Goal: Entertainment & Leisure: Browse casually

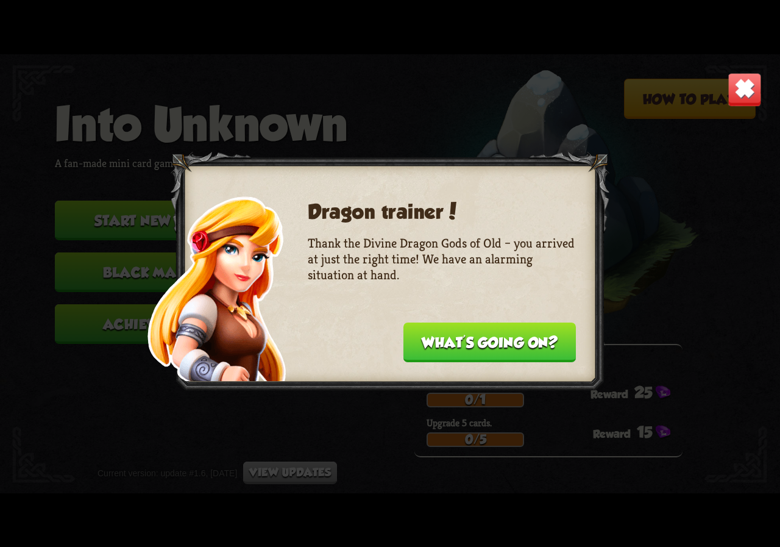
click at [441, 346] on button "What's going on?" at bounding box center [490, 342] width 172 height 40
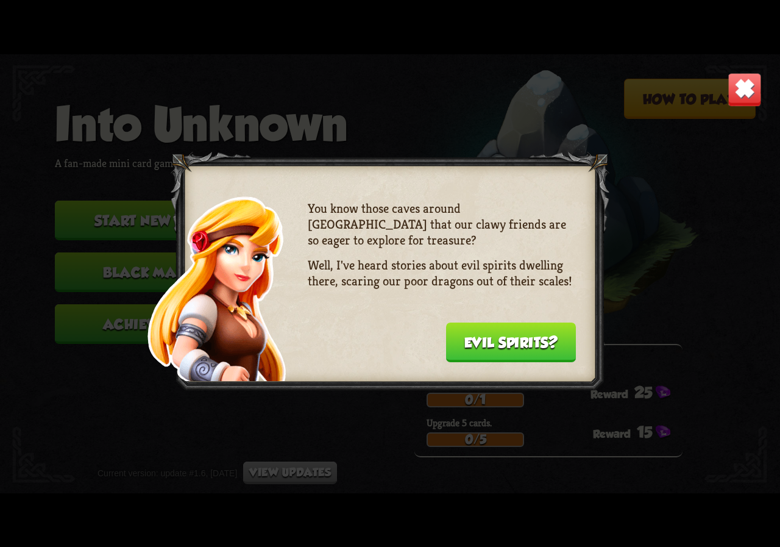
click at [440, 346] on div "You know those caves around [GEOGRAPHIC_DATA] that our clawy friends are so eag…" at bounding box center [442, 280] width 268 height 158
click at [490, 340] on button "Evil spirits?" at bounding box center [511, 342] width 130 height 40
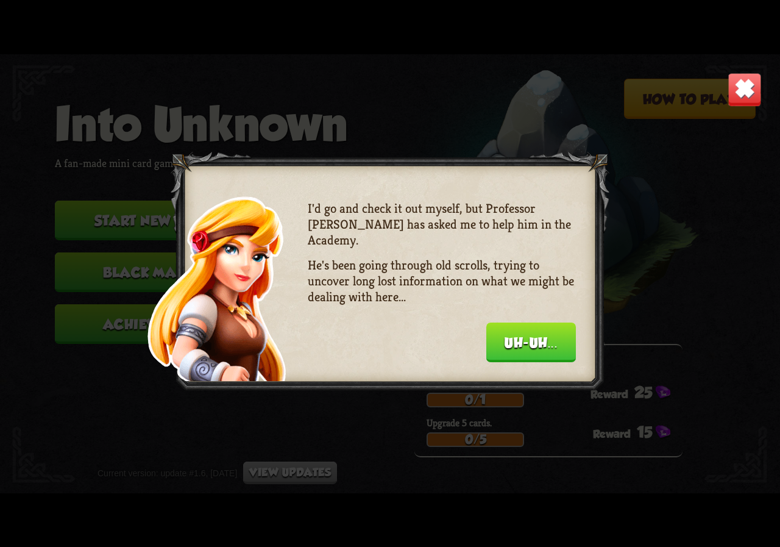
click at [489, 340] on button "Uh-uh..." at bounding box center [531, 342] width 90 height 40
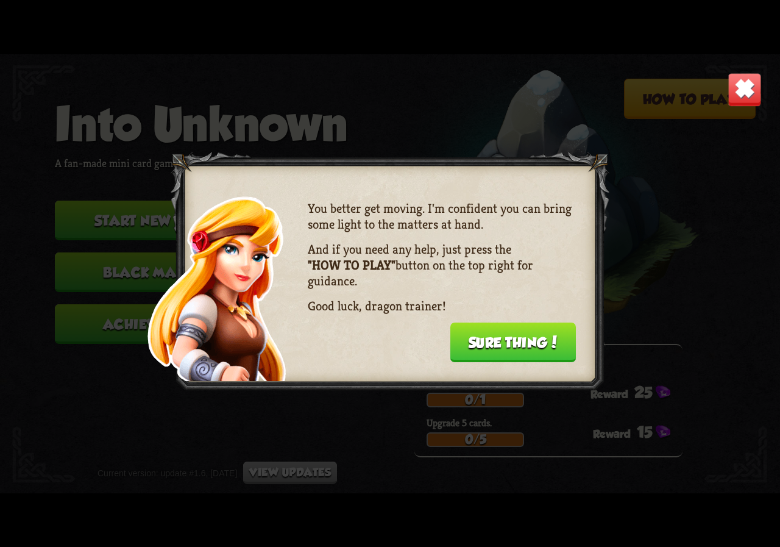
click at [505, 341] on button "Sure thing!" at bounding box center [513, 342] width 126 height 40
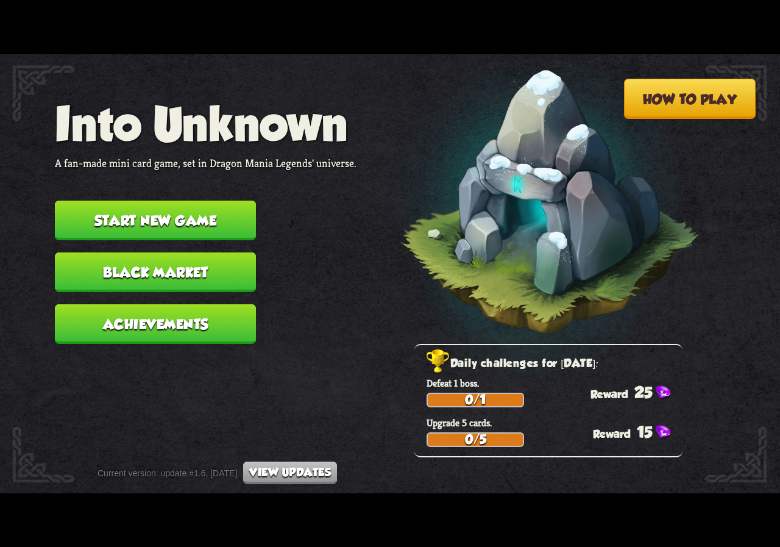
click at [184, 217] on button "Start new game" at bounding box center [155, 221] width 201 height 40
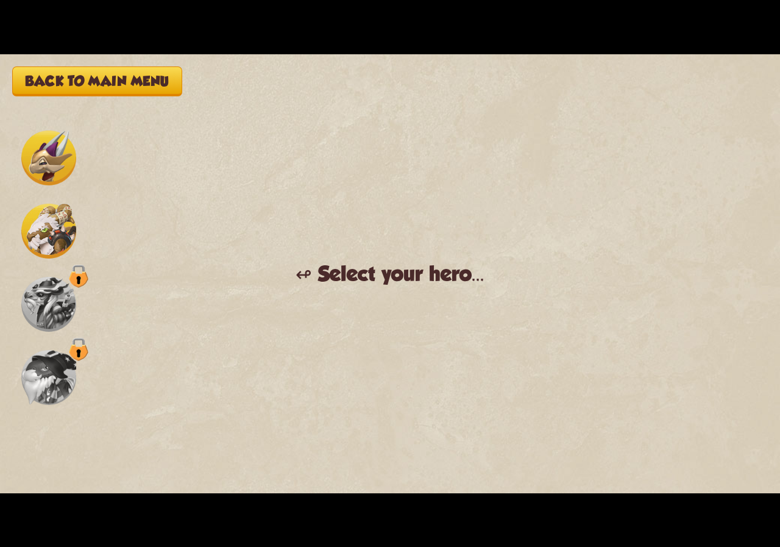
click at [40, 160] on img at bounding box center [48, 157] width 55 height 55
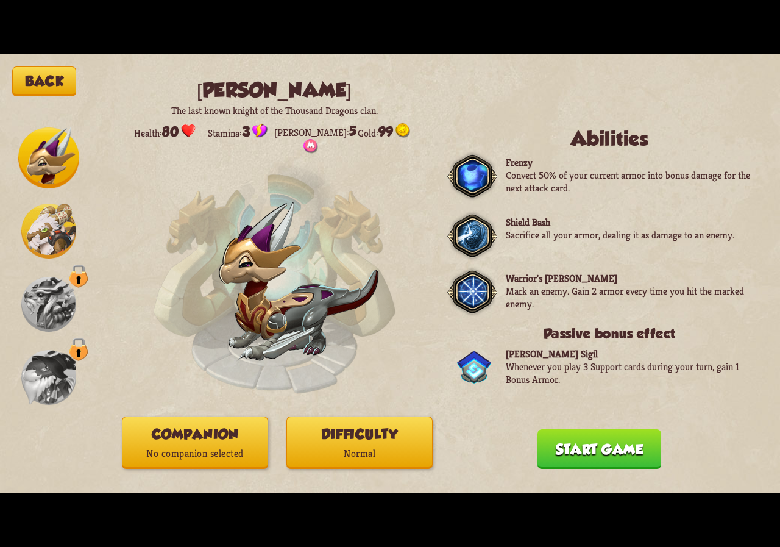
click at [40, 246] on img at bounding box center [48, 231] width 55 height 55
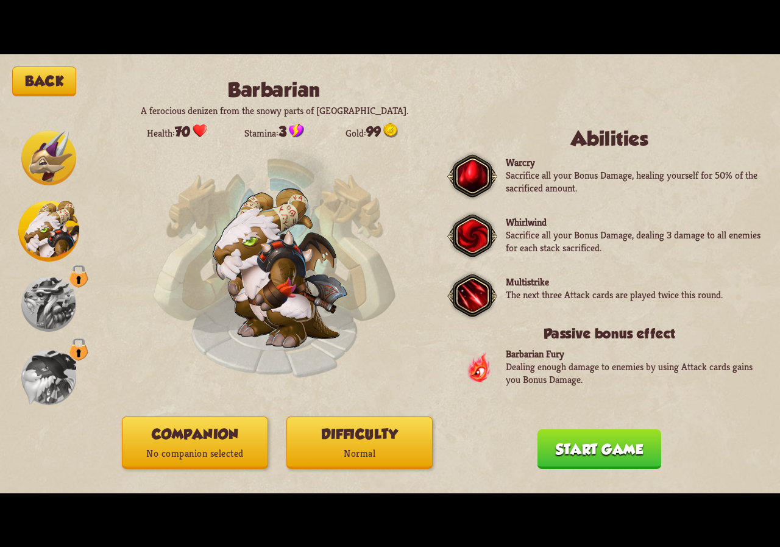
click at [35, 305] on img at bounding box center [48, 304] width 55 height 55
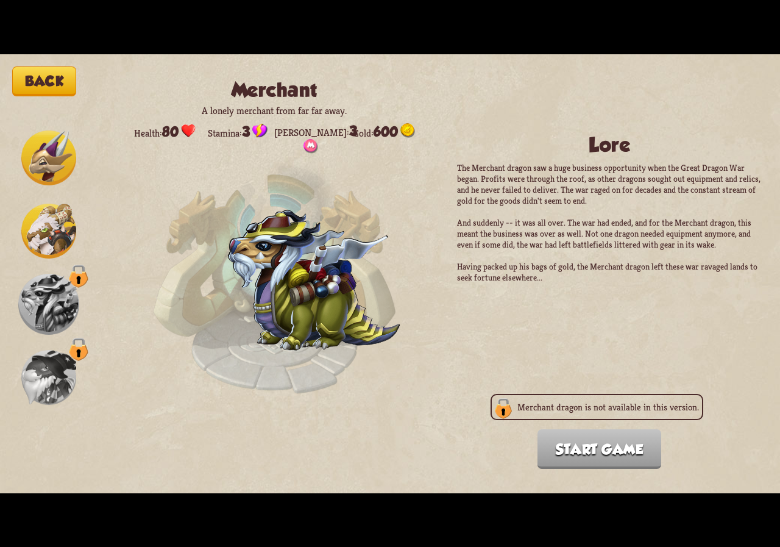
click at [35, 334] on img at bounding box center [48, 304] width 61 height 61
click at [43, 276] on img at bounding box center [48, 304] width 61 height 61
click at [48, 162] on img at bounding box center [48, 157] width 55 height 55
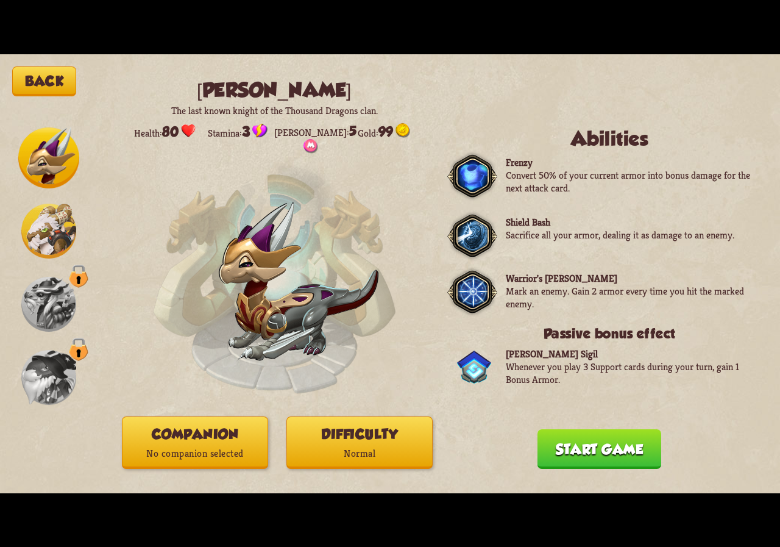
click at [215, 447] on p "No companion selected" at bounding box center [195, 454] width 145 height 20
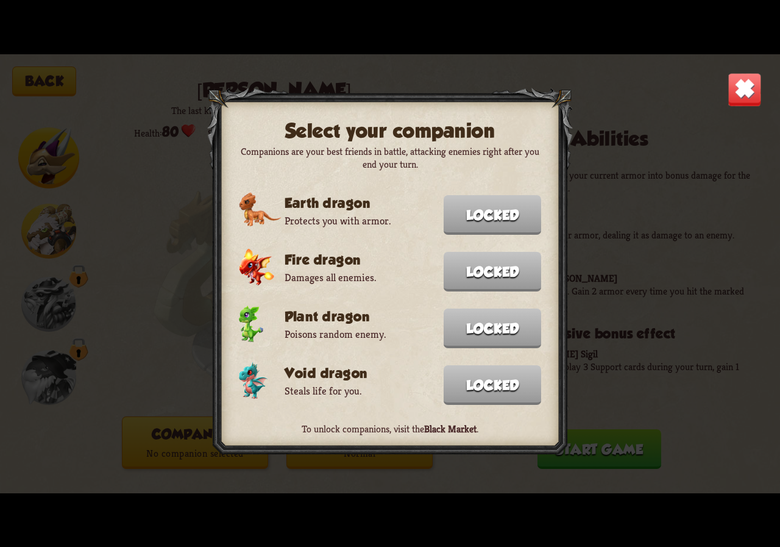
click at [290, 374] on h3 "Void dragon" at bounding box center [413, 373] width 257 height 16
click at [745, 79] on img at bounding box center [745, 90] width 34 height 34
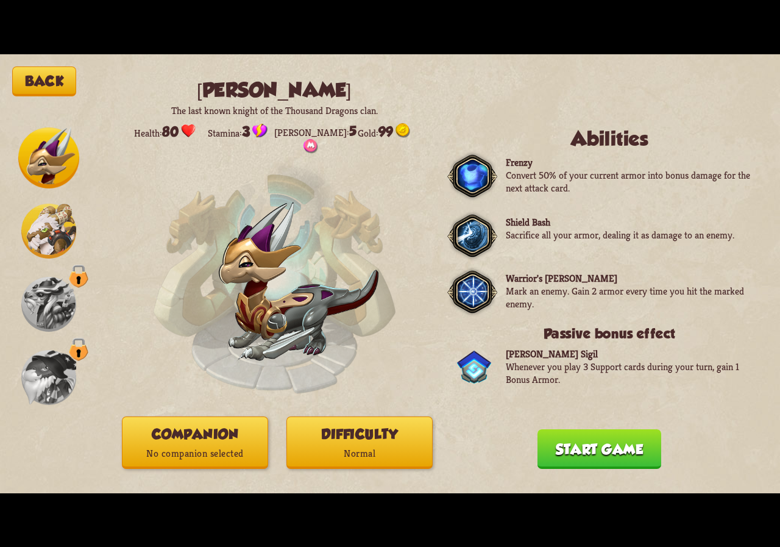
click at [591, 458] on button "Start game" at bounding box center [600, 449] width 124 height 40
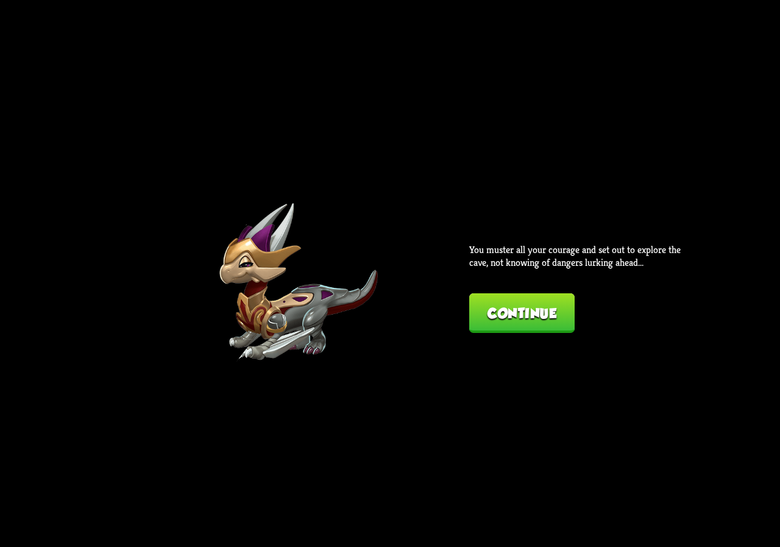
click at [508, 311] on button "Continue" at bounding box center [521, 313] width 105 height 40
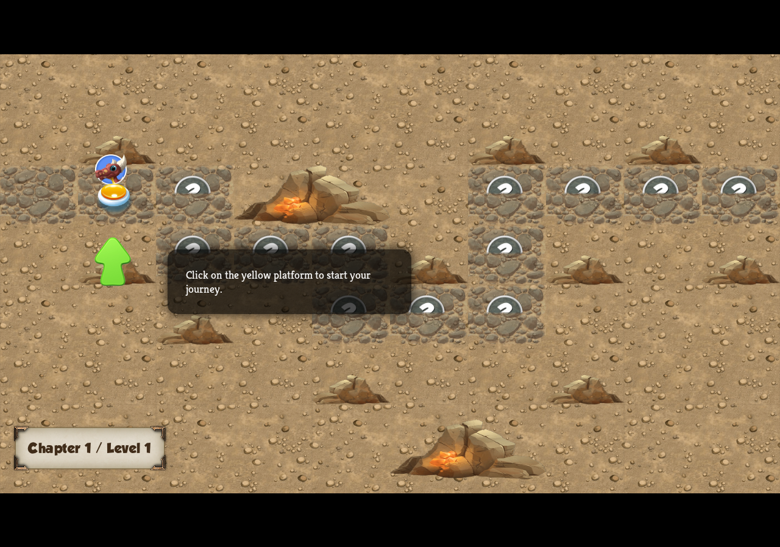
click at [115, 187] on img at bounding box center [114, 198] width 39 height 30
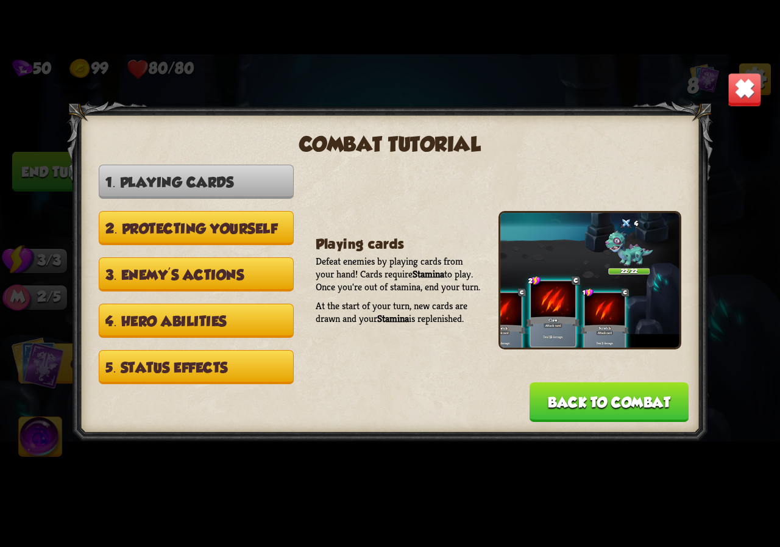
click at [613, 402] on button "Back to combat" at bounding box center [609, 402] width 159 height 40
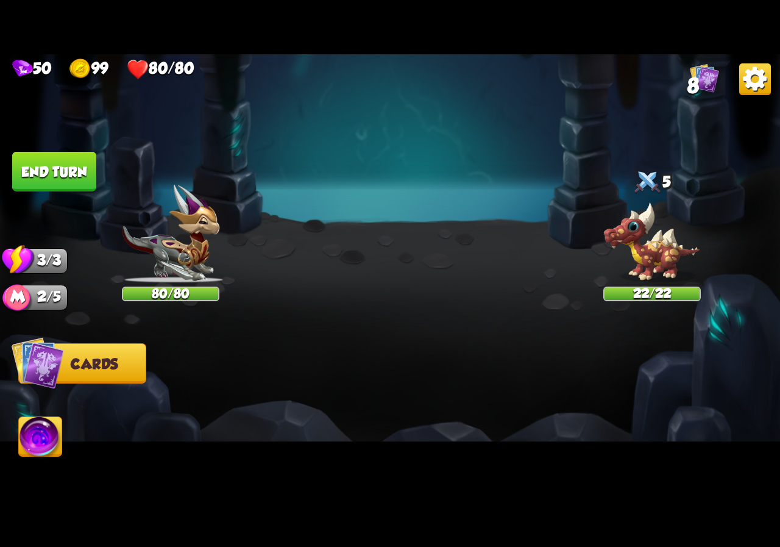
drag, startPoint x: 105, startPoint y: 360, endPoint x: 112, endPoint y: 360, distance: 6.7
click at [106, 360] on span "Cards" at bounding box center [95, 364] width 48 height 16
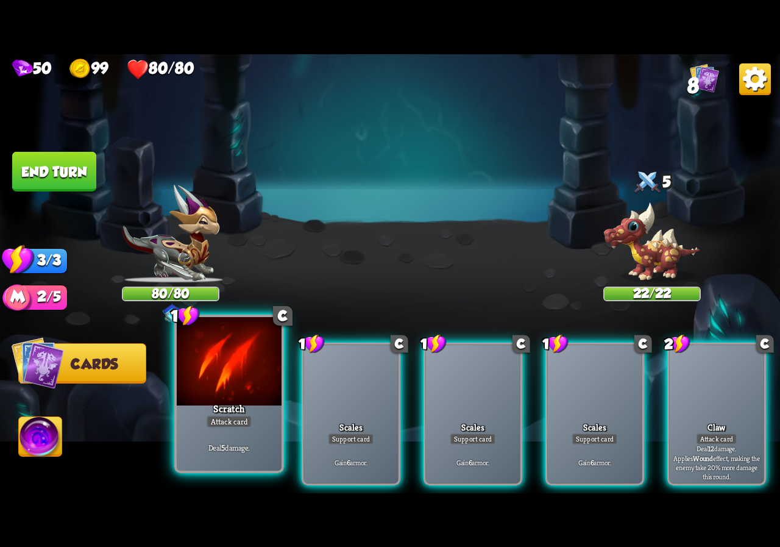
click at [254, 423] on div "Scratch" at bounding box center [229, 412] width 126 height 28
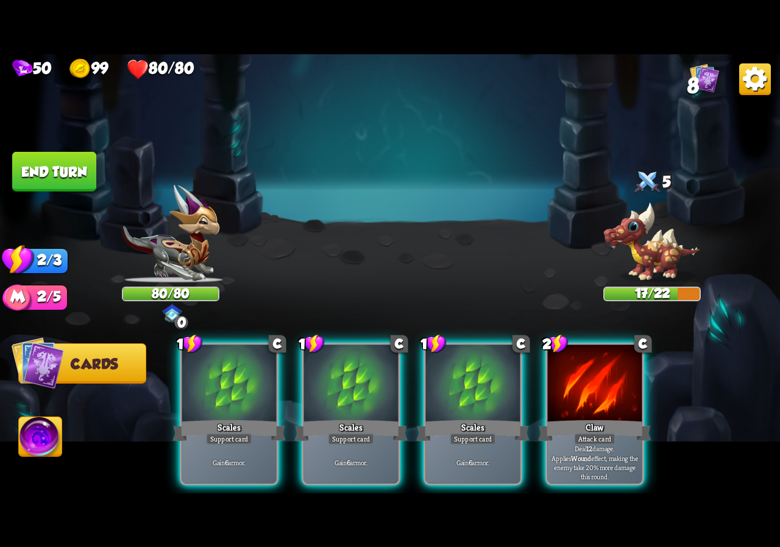
click at [252, 433] on div "Support card" at bounding box center [229, 439] width 46 height 12
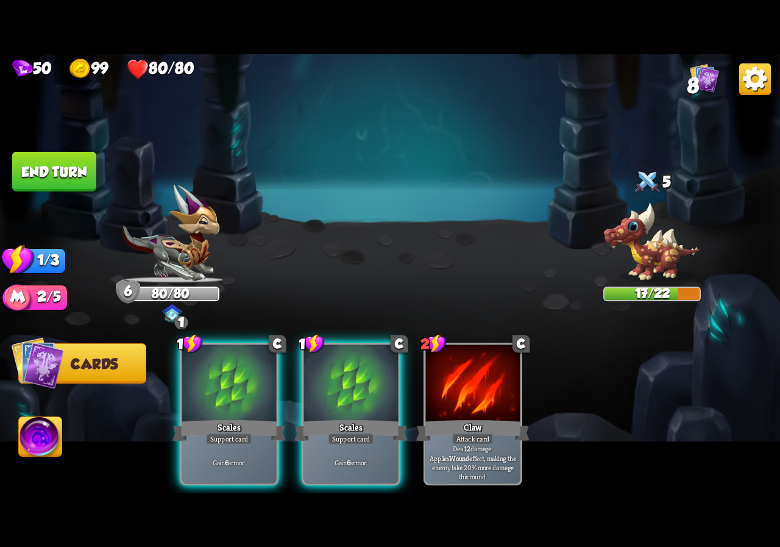
click at [252, 433] on div "Support card" at bounding box center [229, 439] width 46 height 12
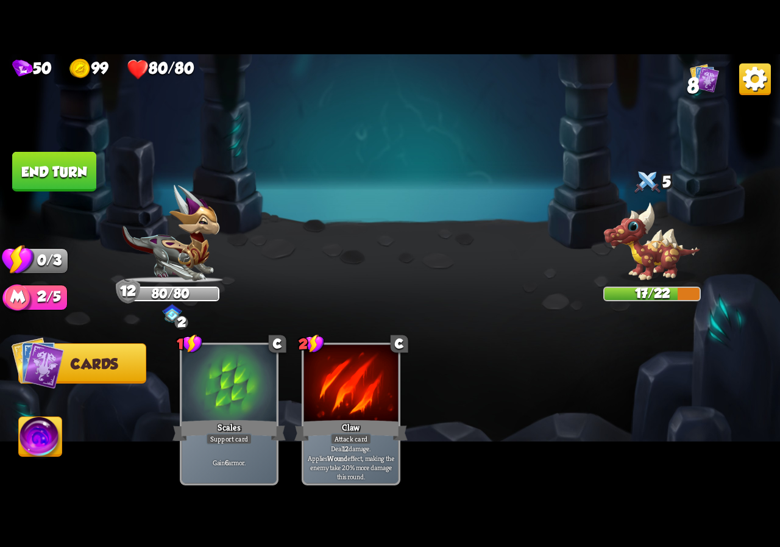
click at [252, 433] on div "Support card" at bounding box center [229, 439] width 46 height 12
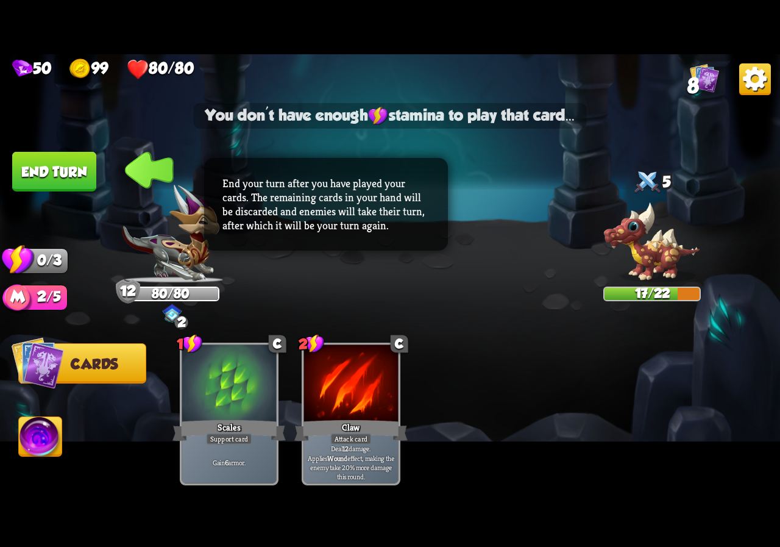
click at [79, 185] on button "End turn" at bounding box center [54, 172] width 84 height 40
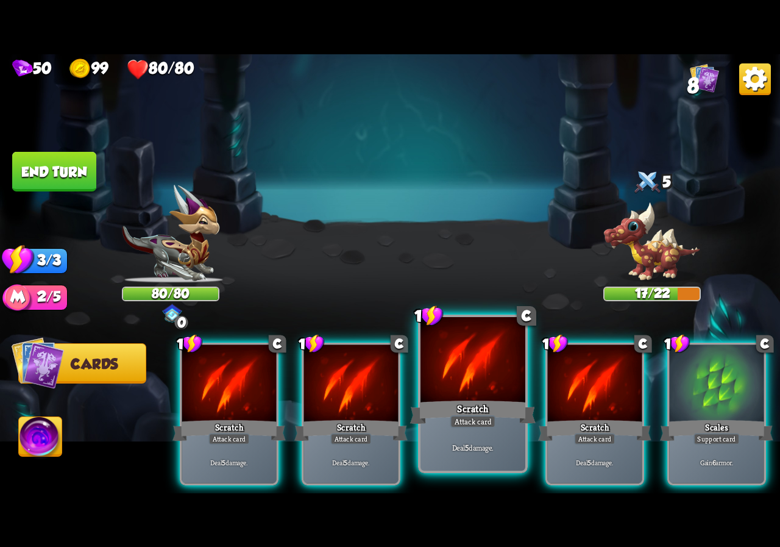
click at [483, 404] on div "Scratch" at bounding box center [473, 412] width 126 height 28
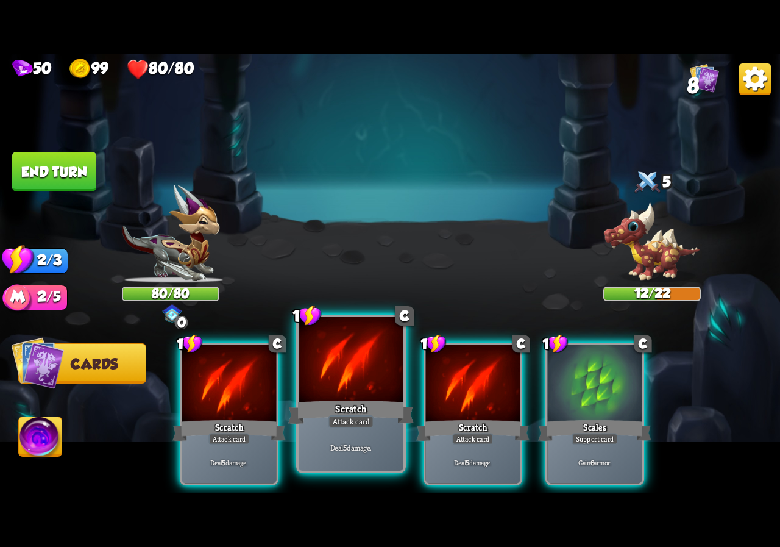
click at [353, 386] on div at bounding box center [351, 361] width 105 height 88
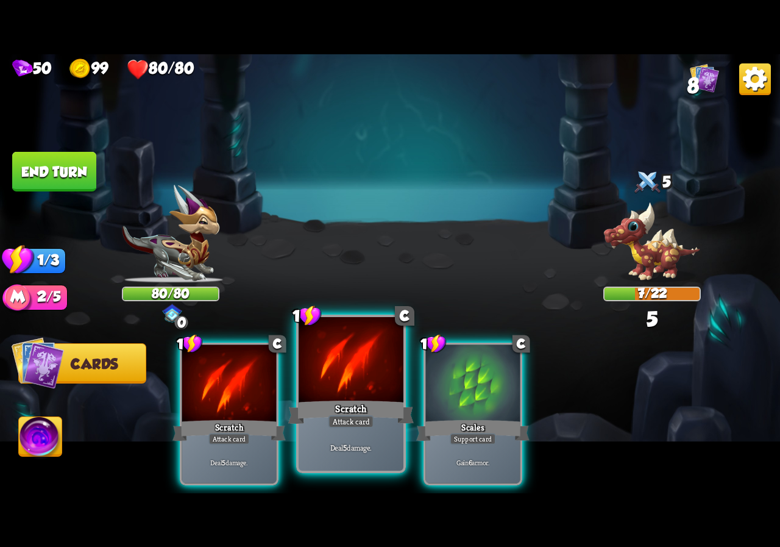
click at [353, 386] on div at bounding box center [351, 361] width 105 height 88
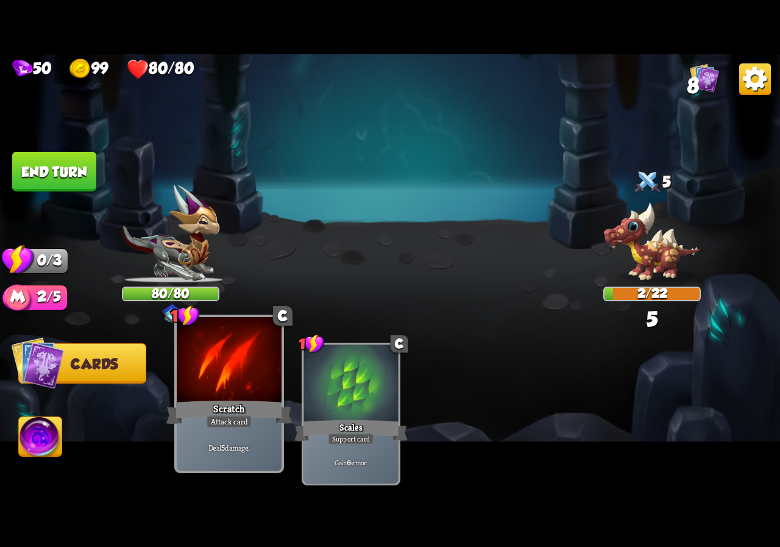
click at [240, 398] on div "Scratch" at bounding box center [229, 412] width 126 height 28
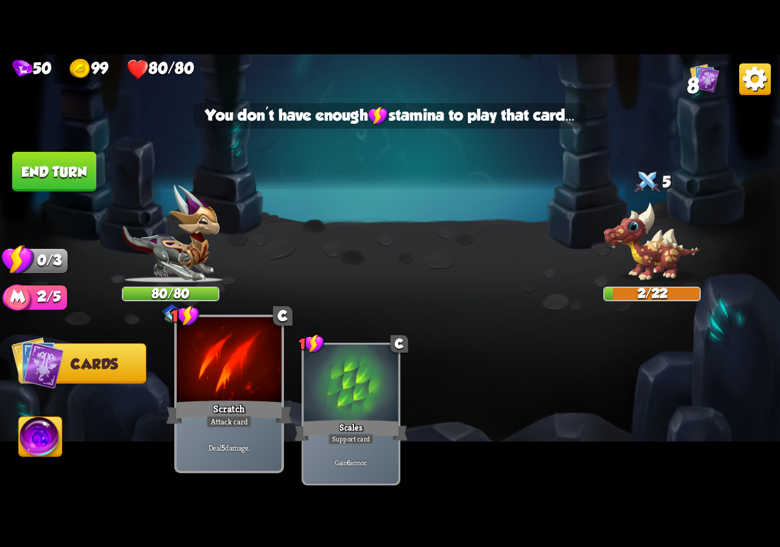
click at [240, 398] on div "Scratch" at bounding box center [229, 412] width 126 height 28
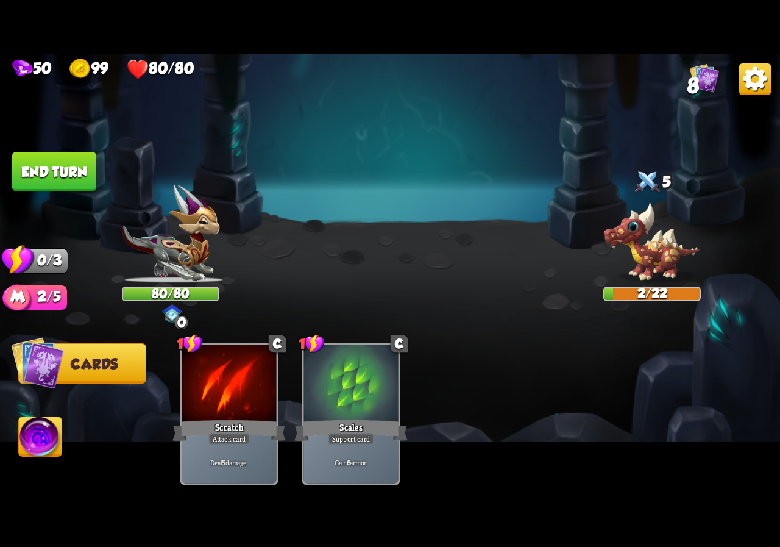
click at [70, 182] on button "End turn" at bounding box center [54, 171] width 85 height 40
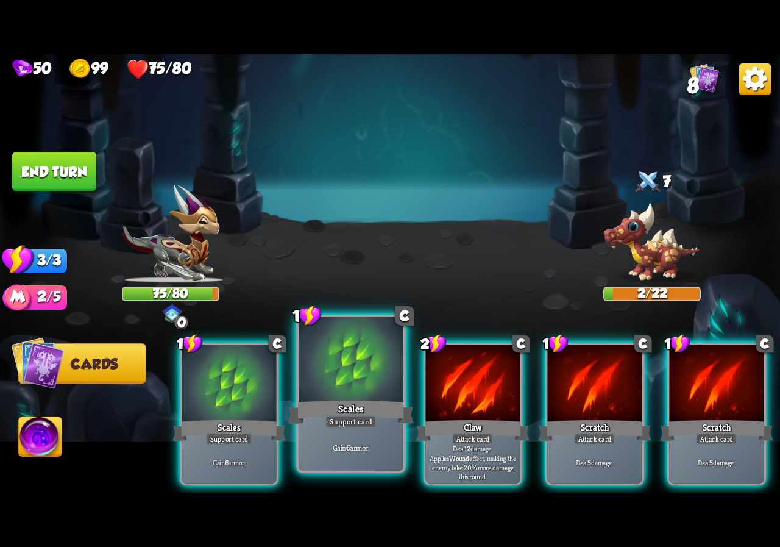
click at [342, 369] on div at bounding box center [351, 361] width 105 height 88
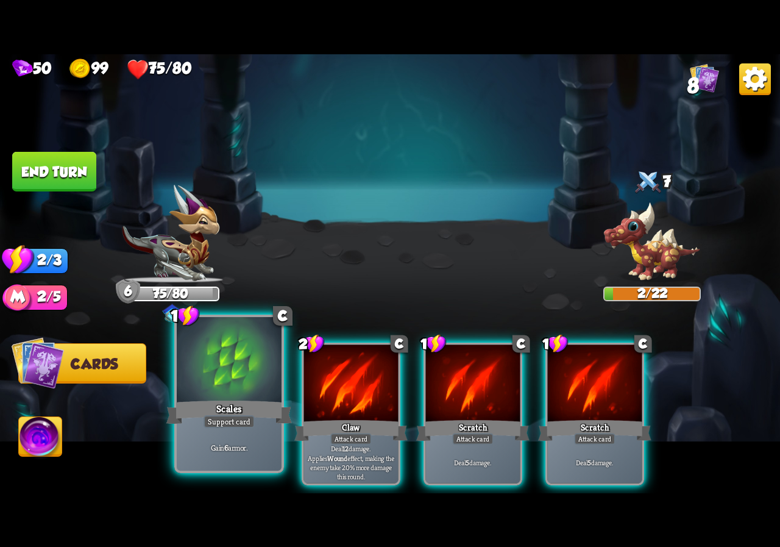
click at [246, 388] on div at bounding box center [229, 361] width 105 height 88
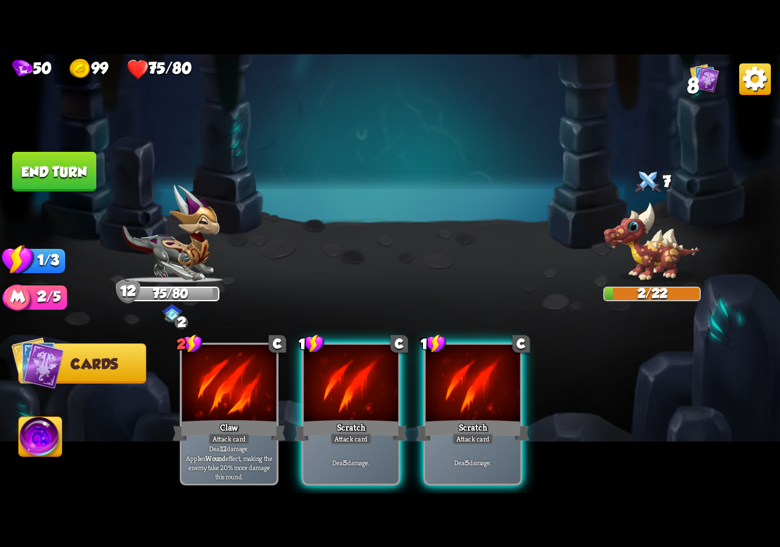
click at [251, 386] on div at bounding box center [229, 384] width 94 height 80
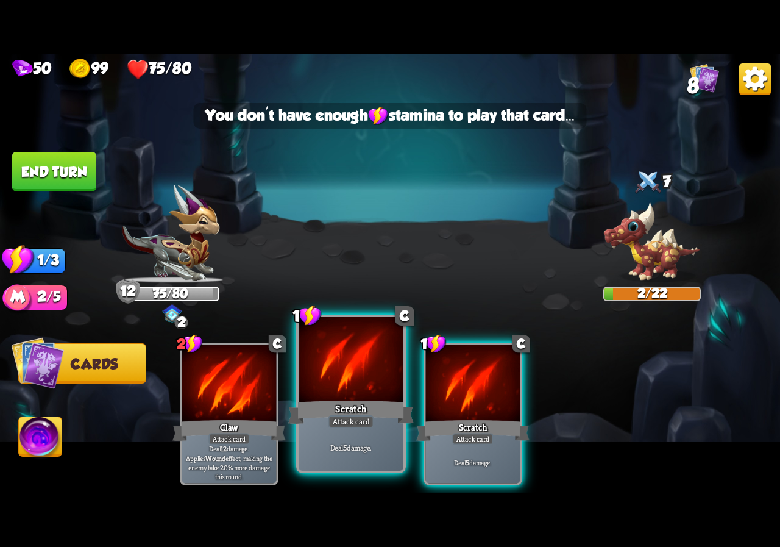
click at [311, 398] on div "Scratch" at bounding box center [351, 412] width 126 height 28
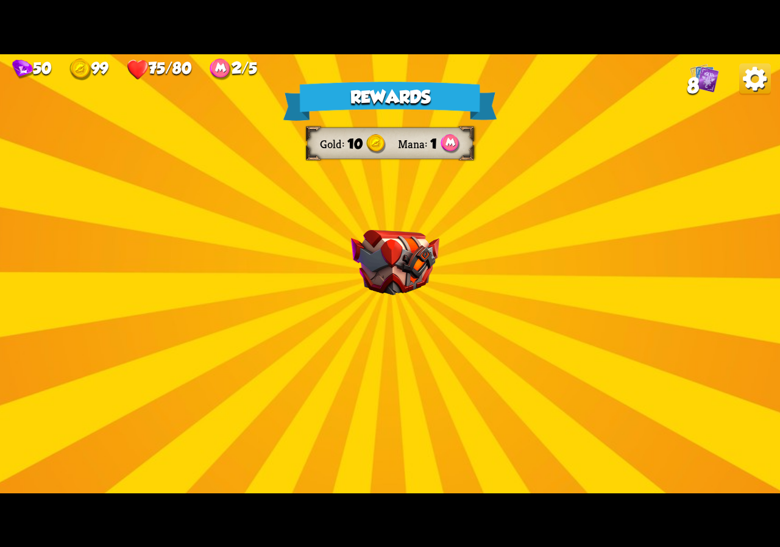
click at [417, 306] on div "Rewards Gold 10 Mana 1 Select a card 1 C Poisoned Claw Attack card Deal 7 damag…" at bounding box center [390, 273] width 780 height 439
click at [402, 279] on img at bounding box center [395, 262] width 88 height 65
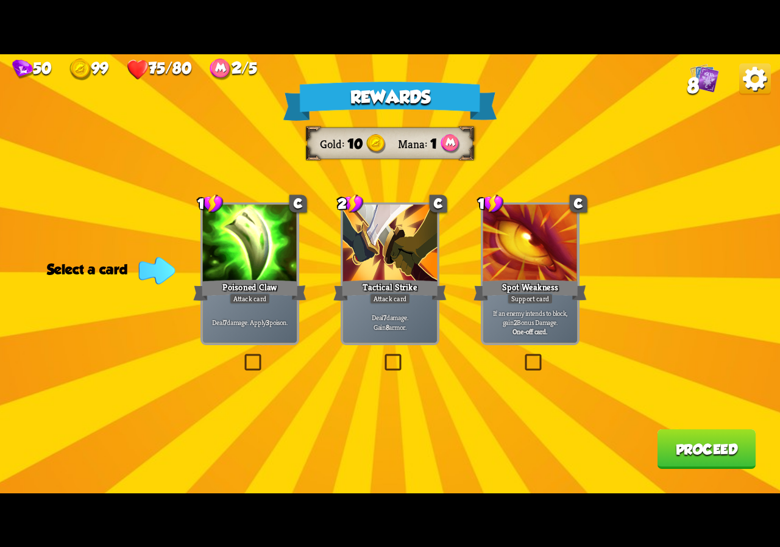
click at [522, 356] on label at bounding box center [522, 356] width 0 height 0
click at [0, 0] on input "checkbox" at bounding box center [0, 0] width 0 height 0
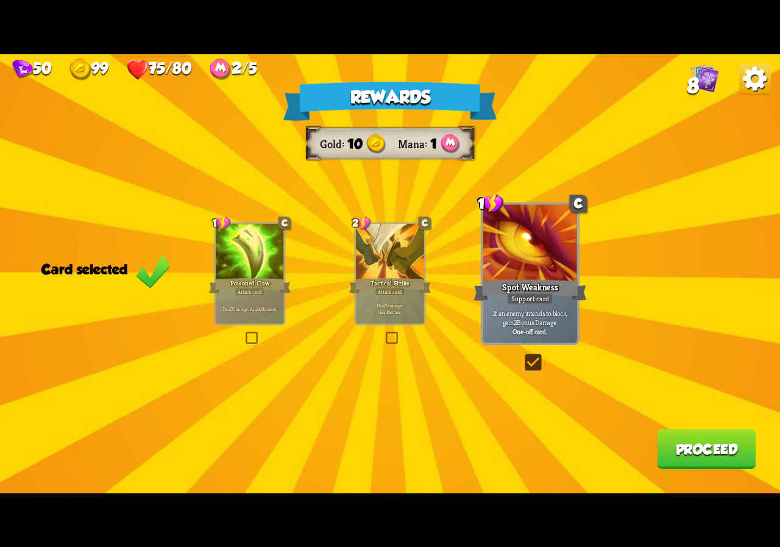
click at [705, 455] on button "Proceed" at bounding box center [707, 449] width 99 height 40
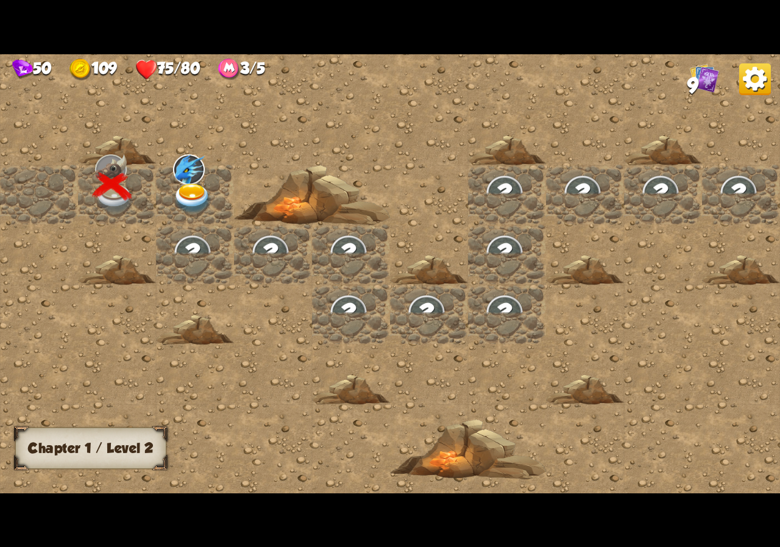
click at [199, 200] on img at bounding box center [192, 198] width 39 height 30
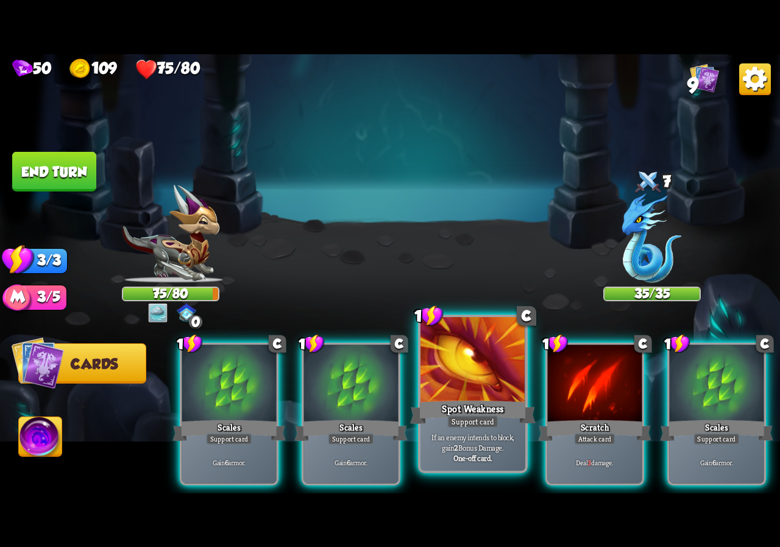
click at [463, 434] on p "If an enemy intends to block, gain 2 Bonus Damage." at bounding box center [472, 442] width 99 height 21
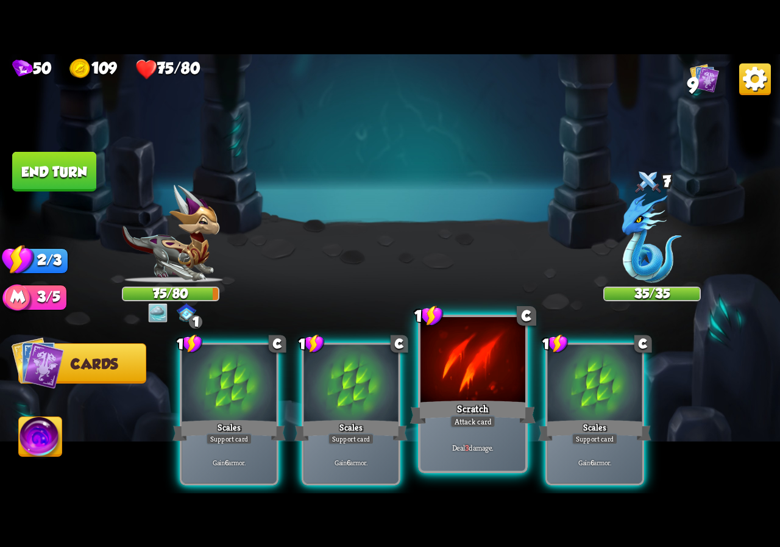
click at [441, 432] on div "Deal 3 damage." at bounding box center [473, 448] width 105 height 46
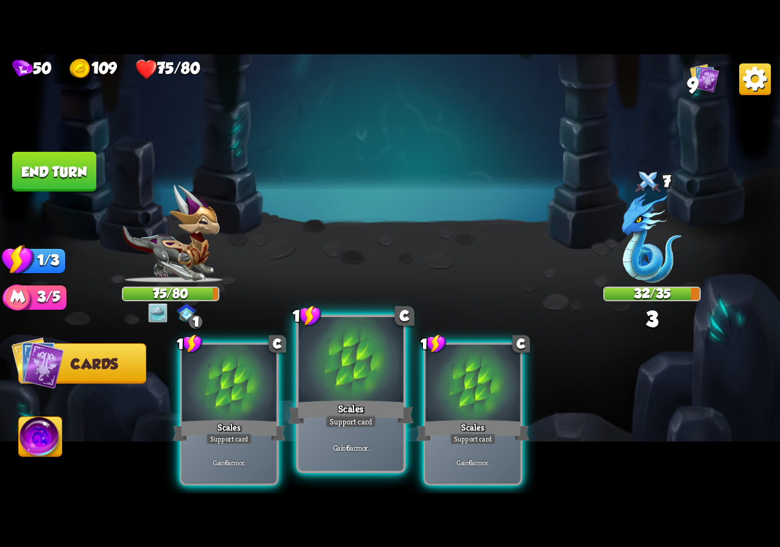
click at [350, 450] on p "Gain 6 armor." at bounding box center [350, 448] width 99 height 10
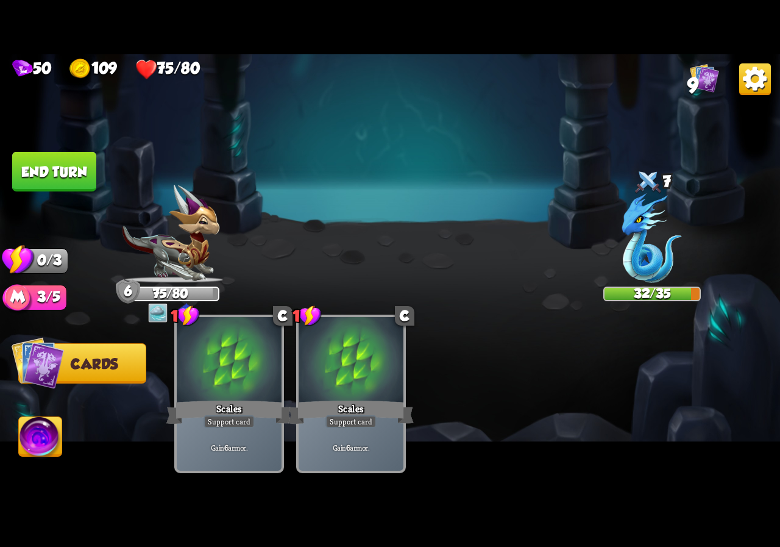
click at [271, 456] on div "Gain 6 armor." at bounding box center [229, 448] width 105 height 46
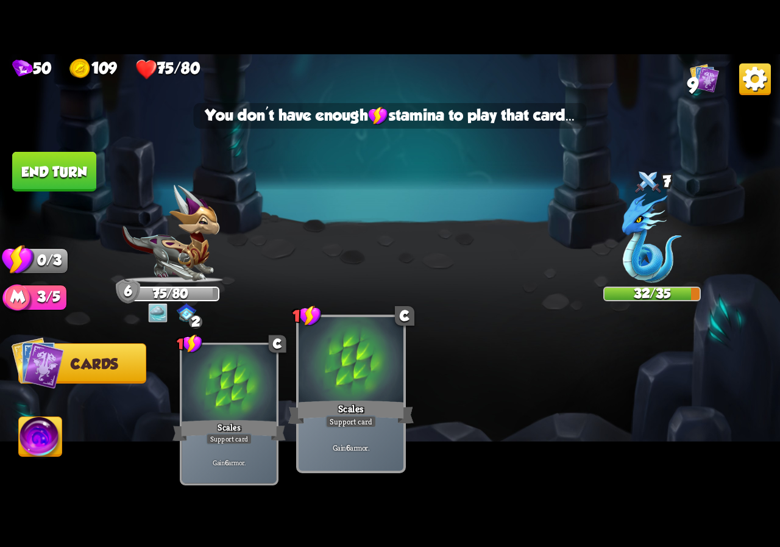
click at [346, 438] on div "Gain 6 armor." at bounding box center [351, 448] width 105 height 46
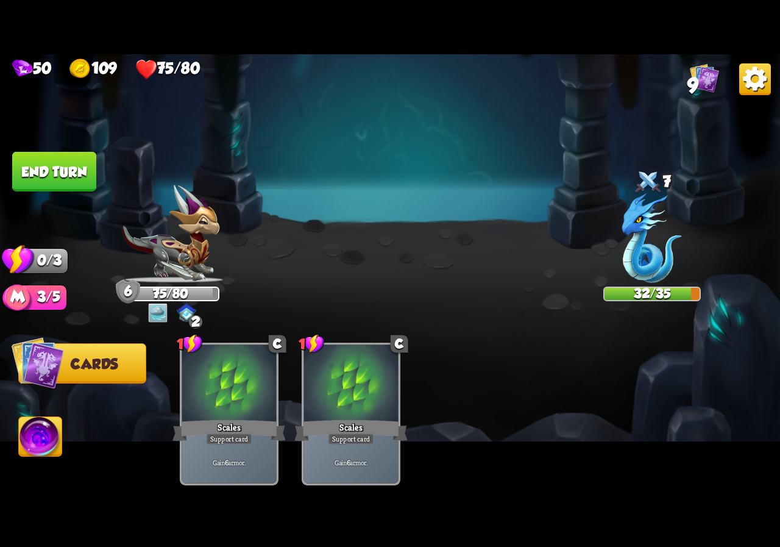
click at [34, 433] on img at bounding box center [40, 439] width 43 height 44
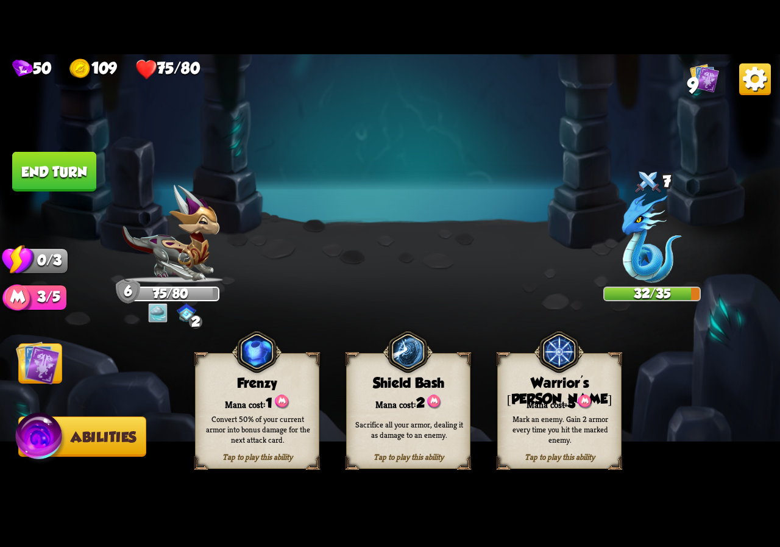
click at [252, 388] on div "Frenzy" at bounding box center [257, 383] width 123 height 16
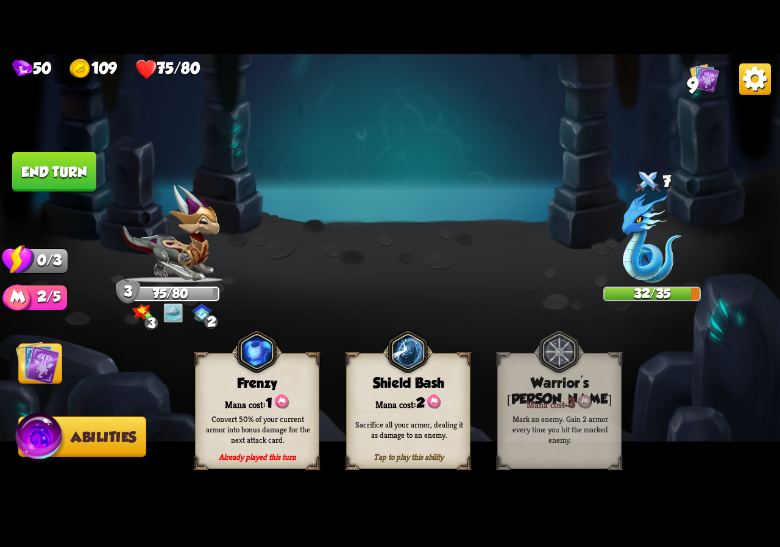
click at [209, 402] on div "Mana cost: 1" at bounding box center [257, 402] width 123 height 18
click at [405, 394] on div "Mana cost: 2" at bounding box center [408, 402] width 123 height 18
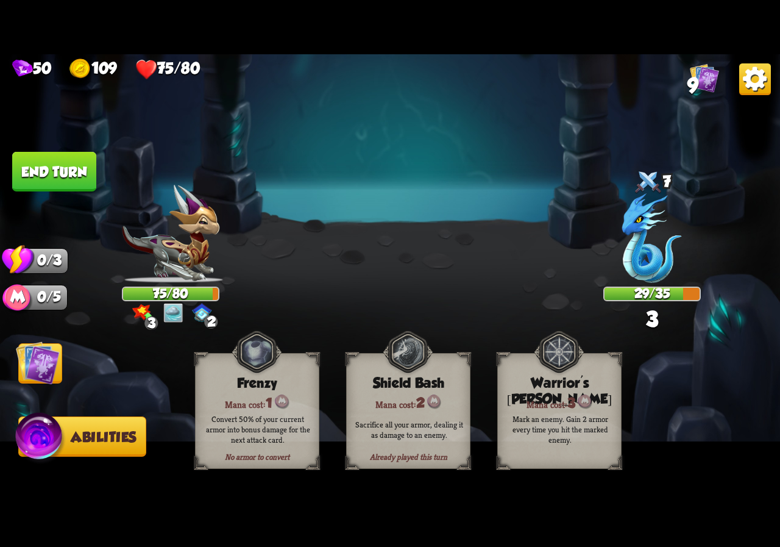
click at [524, 408] on div "Mark an enemy. Gain 2 armor every time you hit the marked enemy." at bounding box center [560, 429] width 124 height 49
click at [444, 419] on div "Sacrifice all your armor, dealing it as damage to an enemy." at bounding box center [409, 429] width 112 height 21
